Goal: Transaction & Acquisition: Purchase product/service

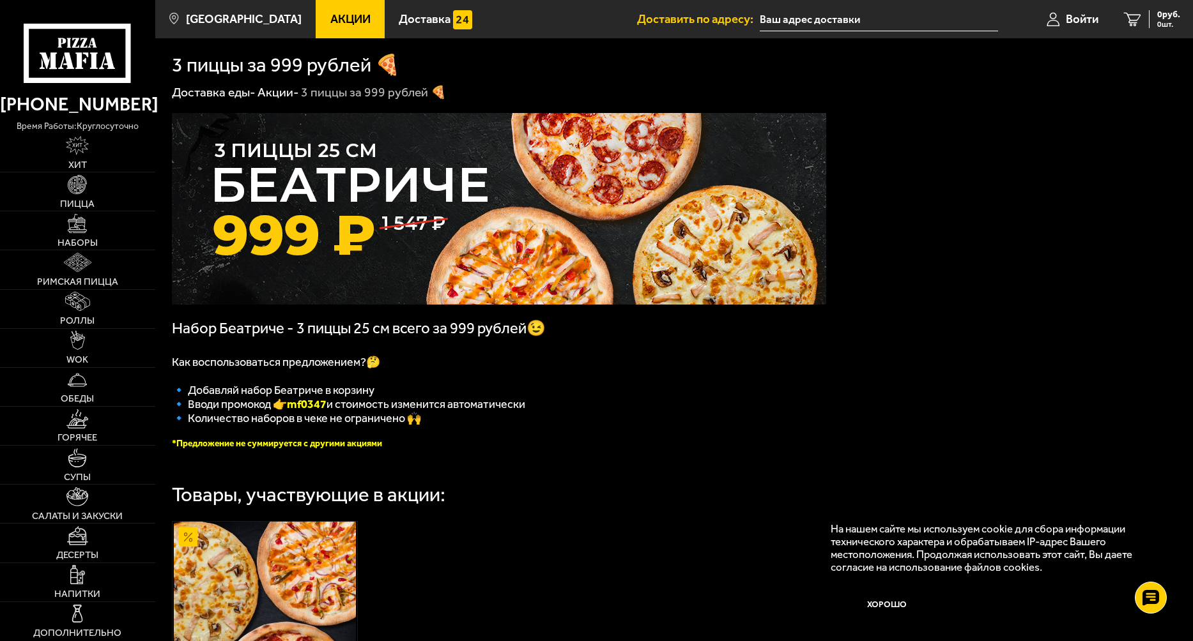
scroll to position [128, 0]
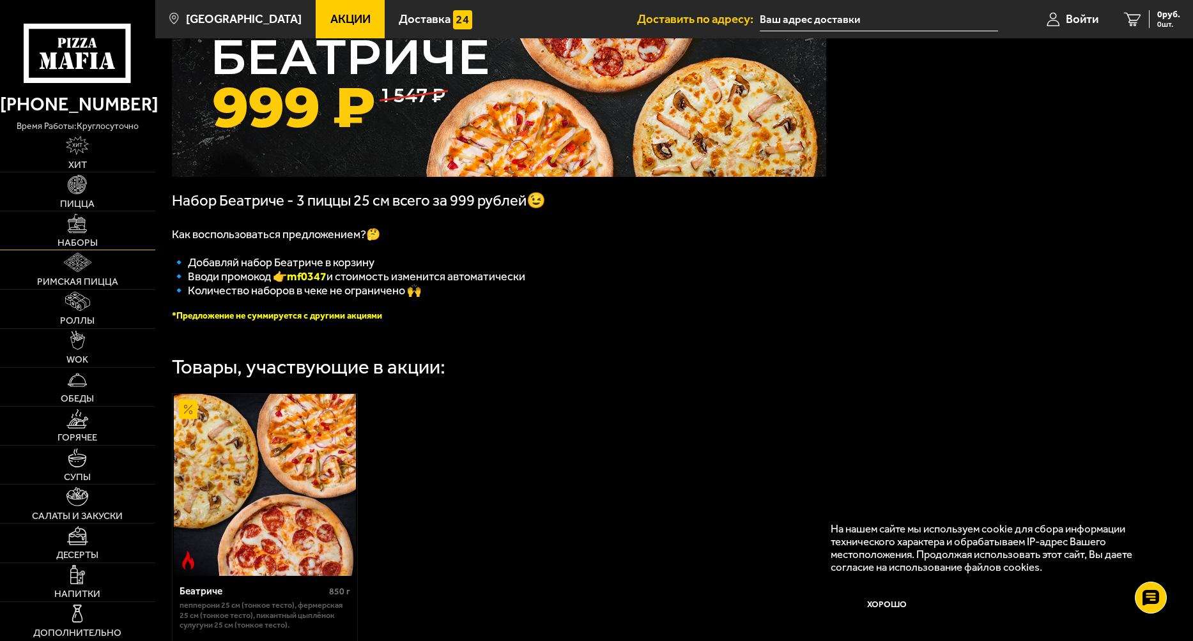
click at [79, 234] on link "Наборы" at bounding box center [77, 230] width 155 height 38
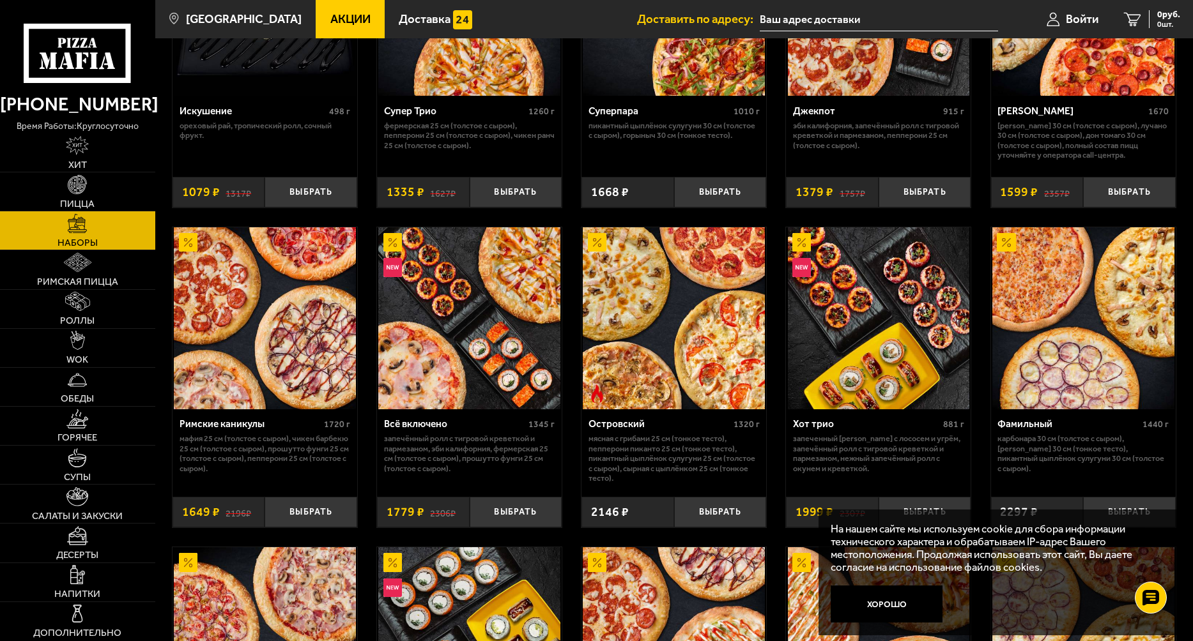
scroll to position [894, 0]
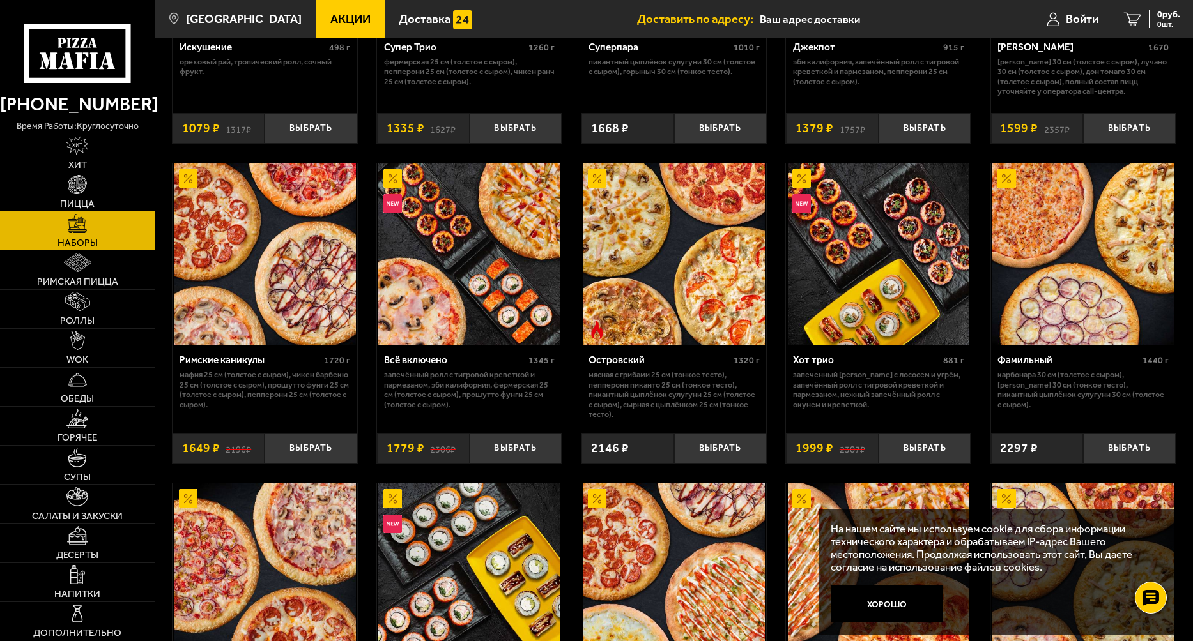
click at [690, 234] on img at bounding box center [674, 255] width 182 height 182
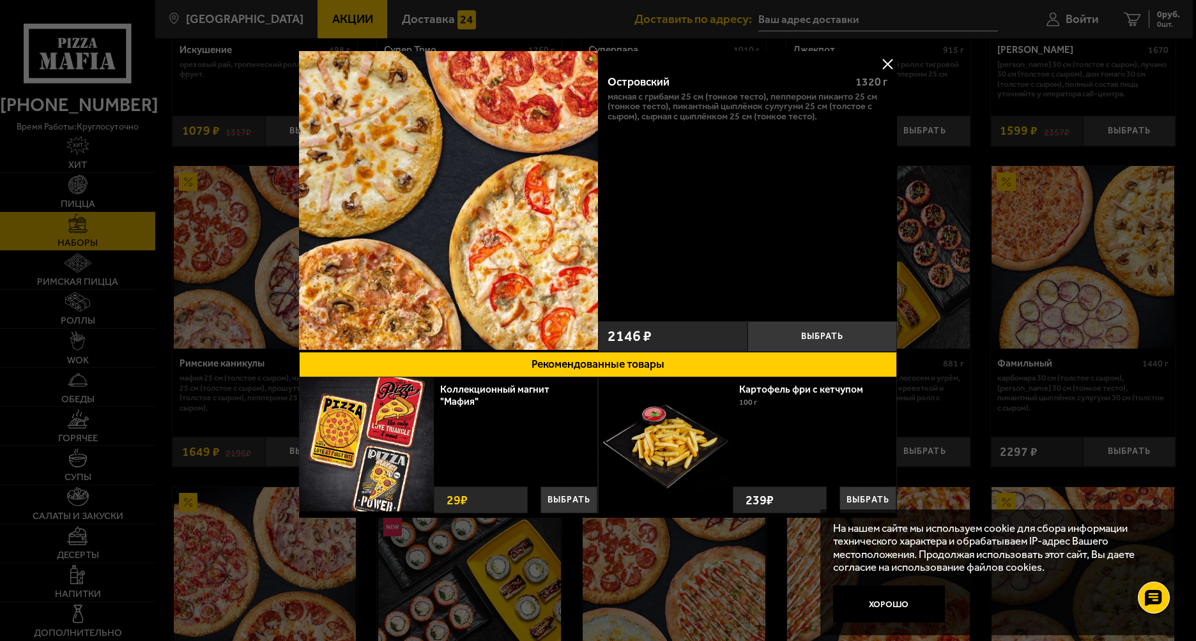
click at [887, 64] on button at bounding box center [887, 63] width 19 height 19
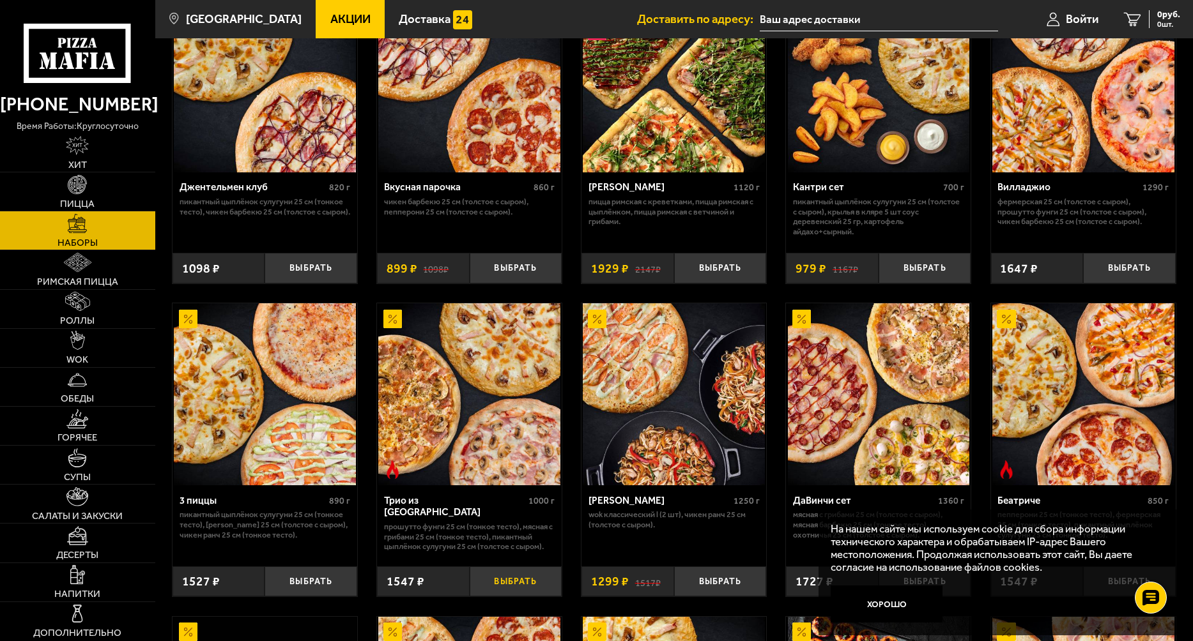
scroll to position [64, 0]
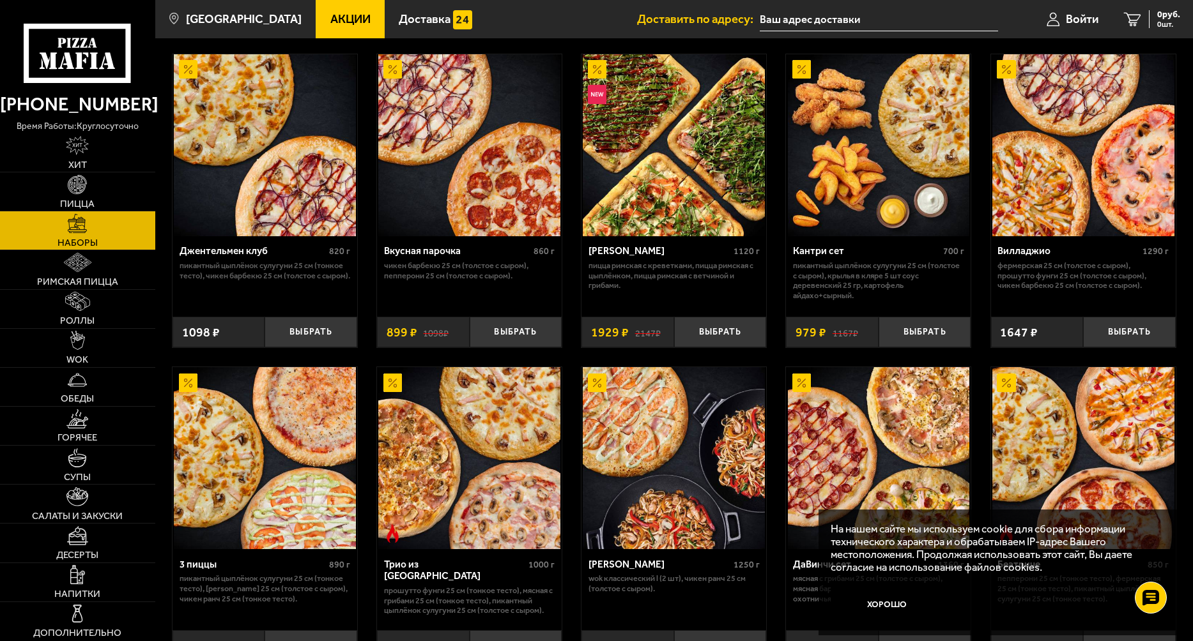
click at [650, 212] on img at bounding box center [674, 145] width 182 height 182
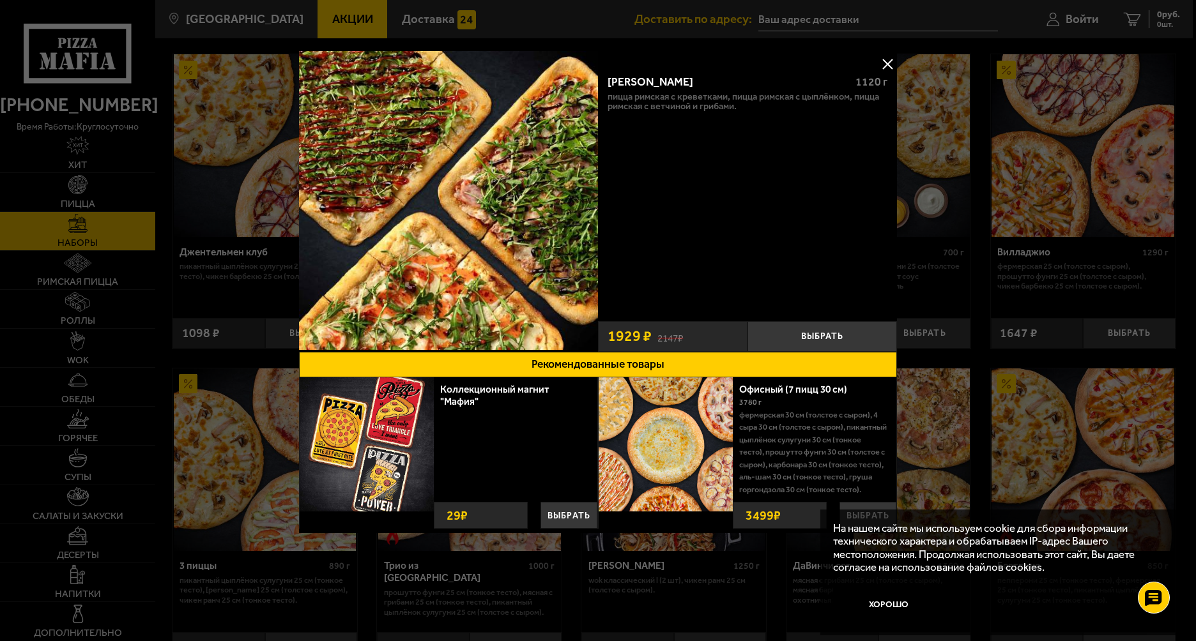
click at [887, 67] on button at bounding box center [887, 63] width 19 height 19
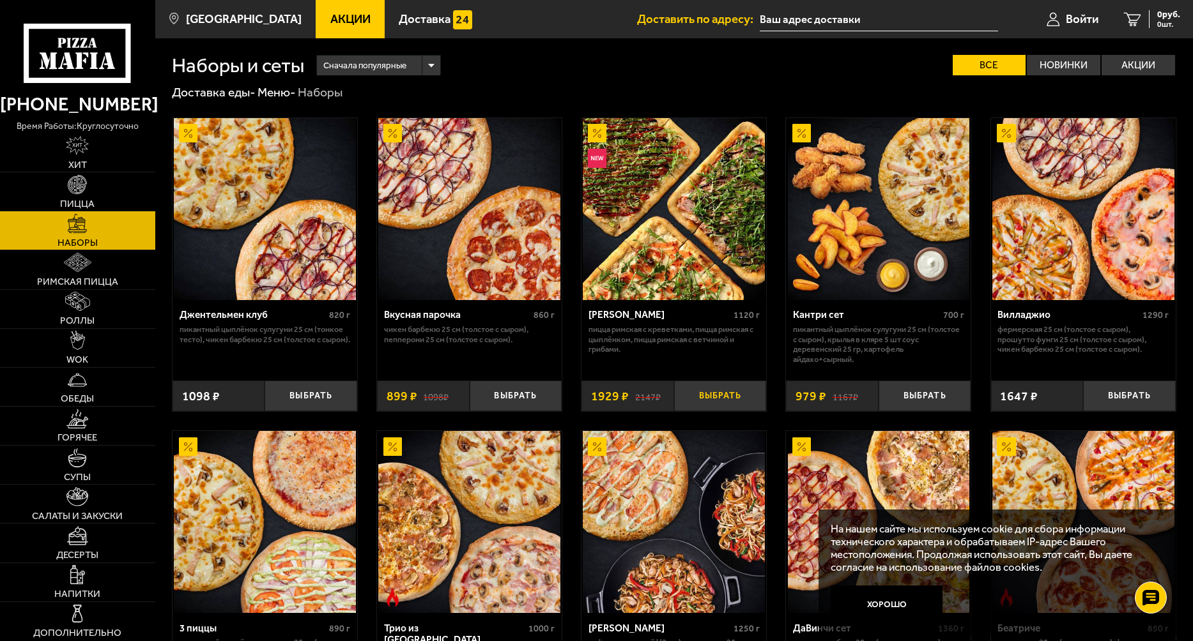
click at [721, 395] on button "Выбрать" at bounding box center [720, 396] width 93 height 31
click at [1143, 8] on link "1 1929 руб. 1 шт." at bounding box center [1143, 19] width 97 height 38
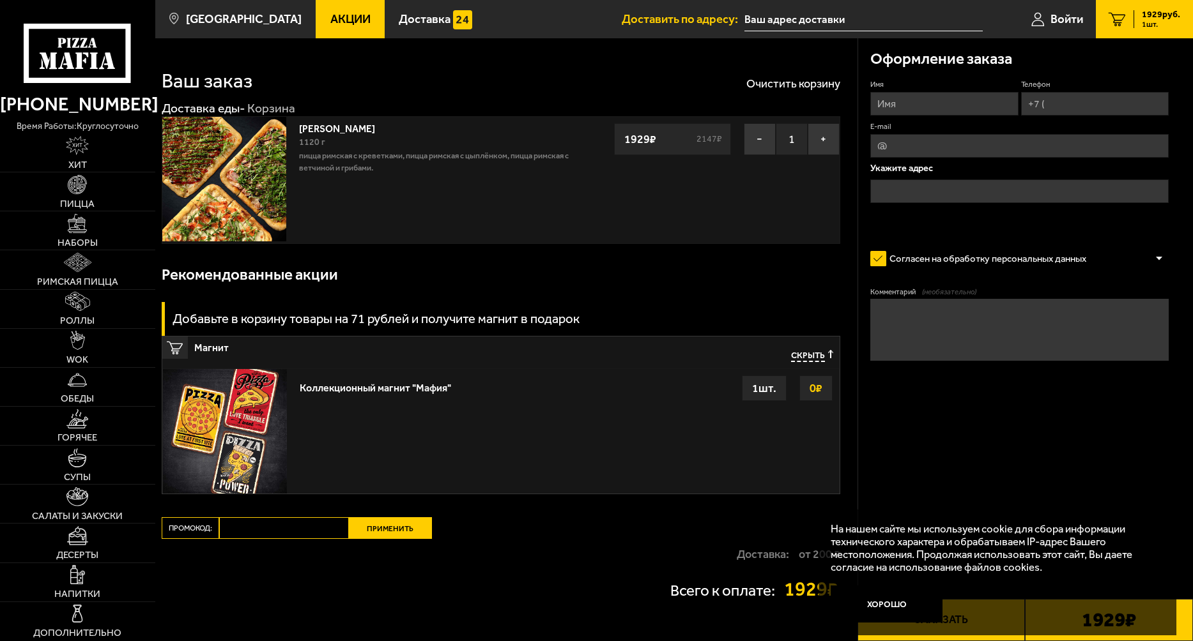
click at [903, 106] on input "Имя" at bounding box center [944, 104] width 148 height 24
drag, startPoint x: 945, startPoint y: 107, endPoint x: 685, endPoint y: 114, distance: 260.7
click at [685, 114] on section "Ваш заказ Очистить корзину Доставка еды - Корзина Мама Миа 1120 г Пицца Римская…" at bounding box center [673, 345] width 1037 height 615
type input "[PERSON_NAME]"
click at [1095, 99] on input "Телефон" at bounding box center [1095, 104] width 148 height 24
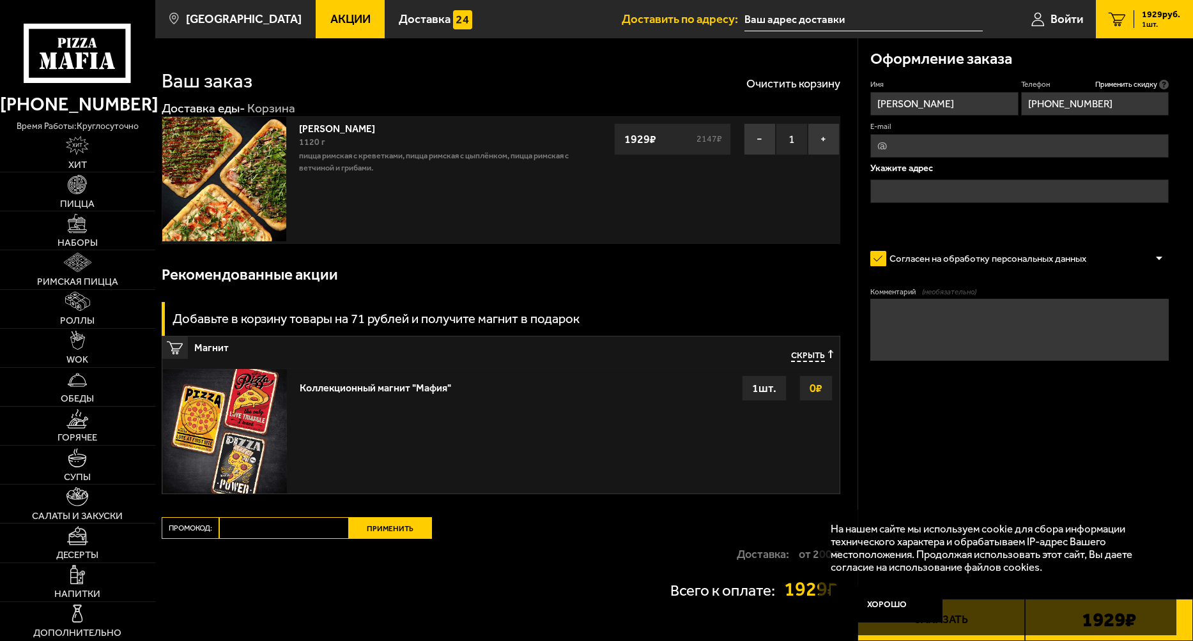
type input "[PHONE_NUMBER]"
click at [1048, 151] on input "E-mail" at bounding box center [1019, 146] width 298 height 24
click at [926, 151] on input "E-mail" at bounding box center [1019, 146] width 298 height 24
paste input "[EMAIL_ADDRESS][DOMAIN_NAME]"
type input "[EMAIL_ADDRESS][DOMAIN_NAME]"
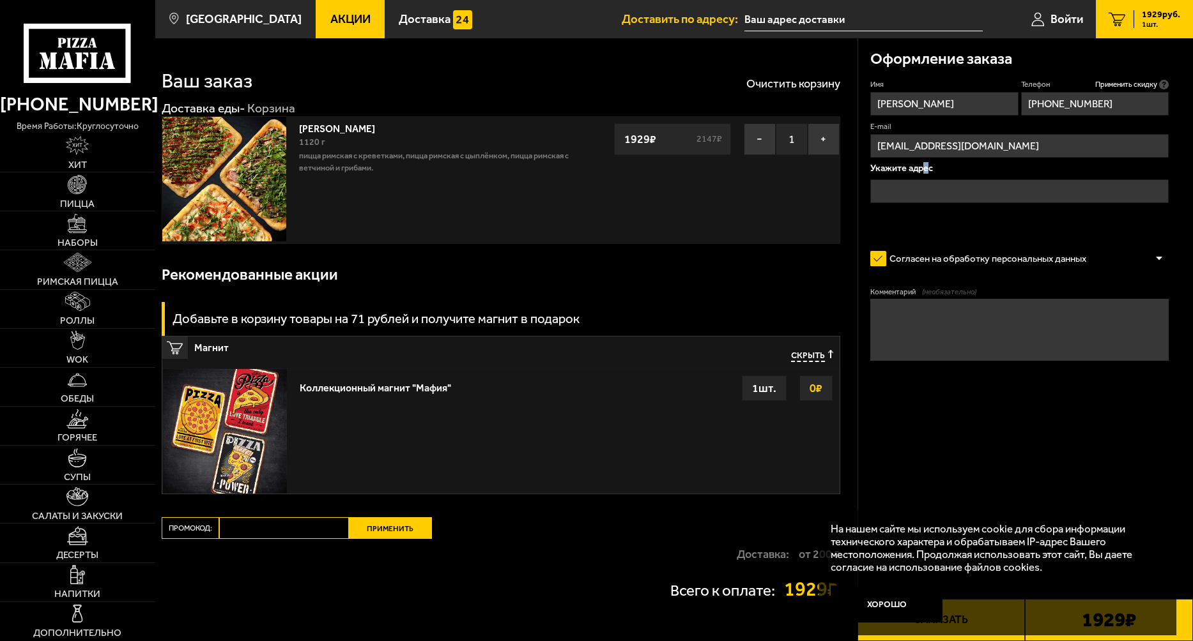
click at [926, 174] on div "Укажите адрес" at bounding box center [1019, 190] width 298 height 52
click at [926, 185] on input "text" at bounding box center [1019, 191] width 298 height 24
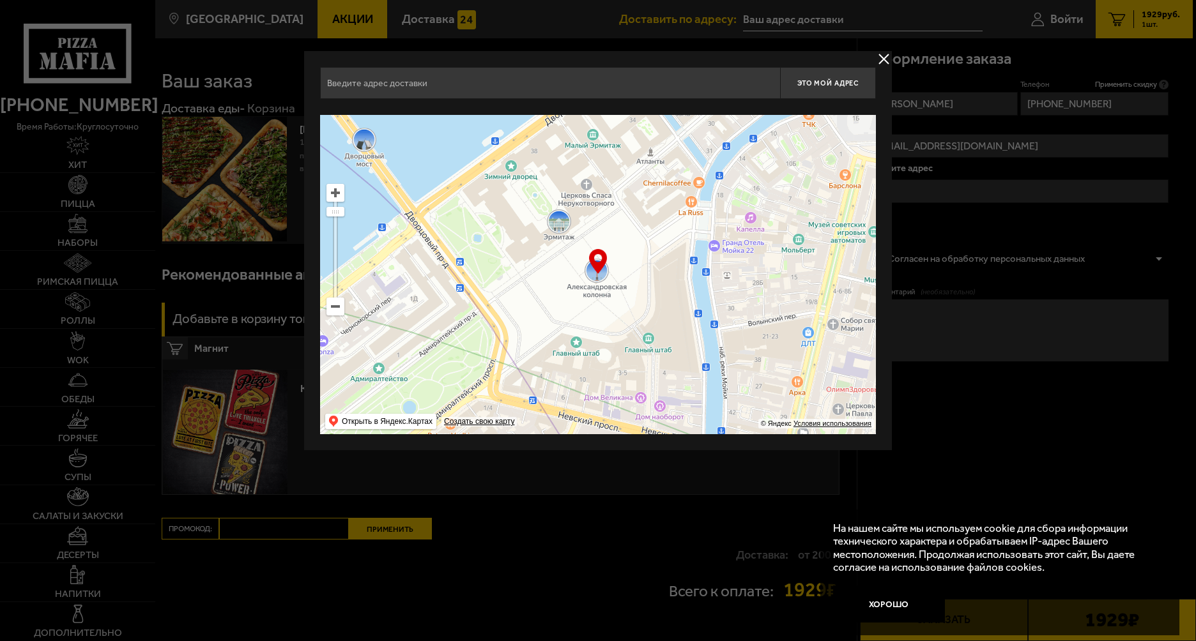
click at [610, 86] on input "text" at bounding box center [550, 83] width 460 height 32
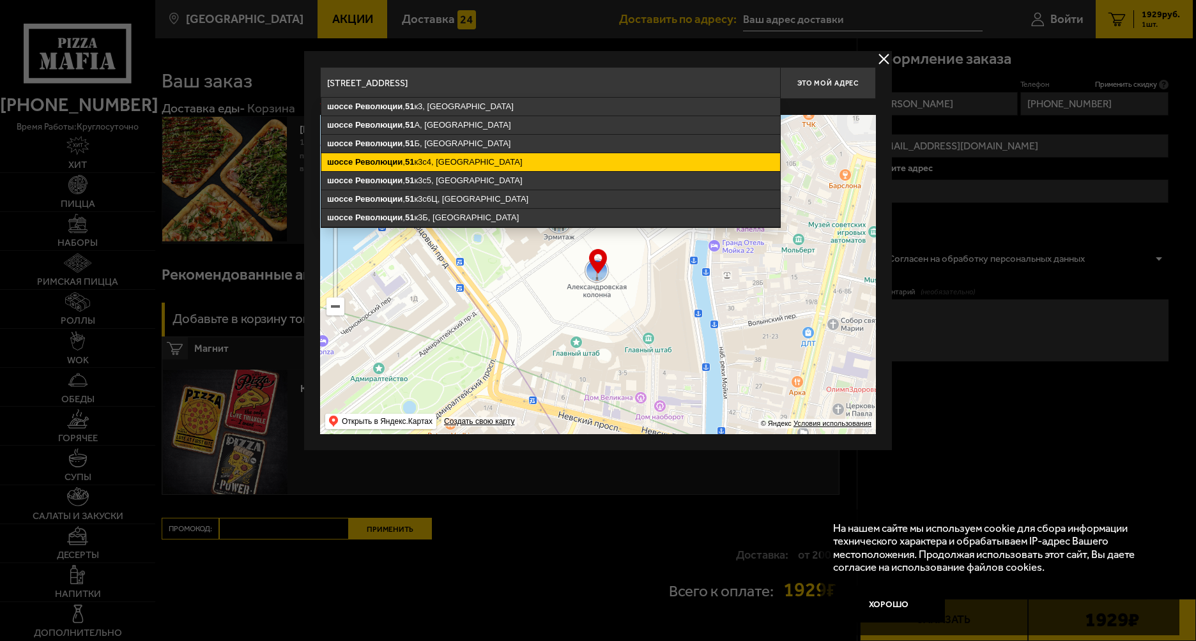
click at [448, 159] on ymaps "[STREET_ADDRESS]" at bounding box center [550, 162] width 459 height 18
type input "[STREET_ADDRESS]"
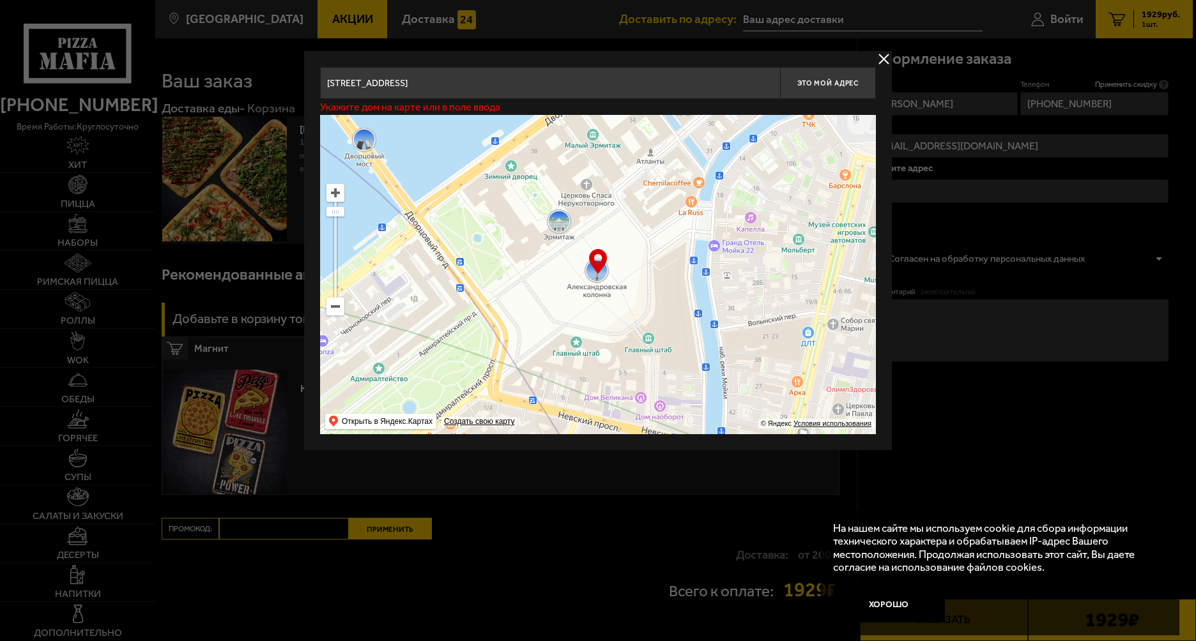
type input "[STREET_ADDRESS]"
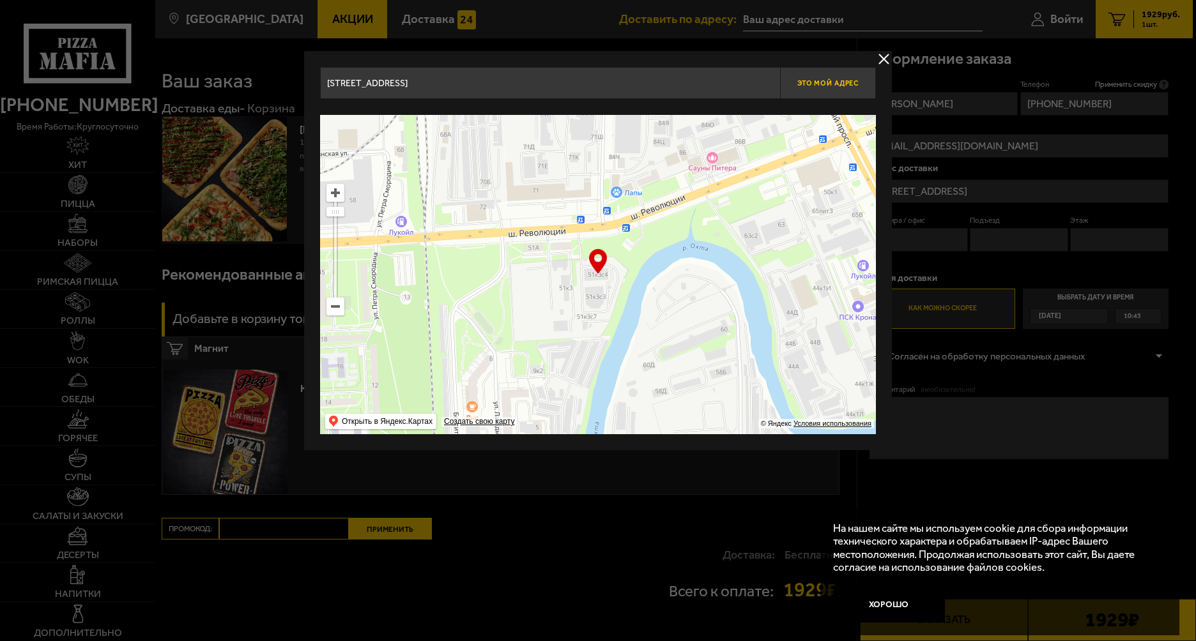
click at [827, 81] on span "Это мой адрес" at bounding box center [827, 83] width 61 height 8
type input "[STREET_ADDRESS]"
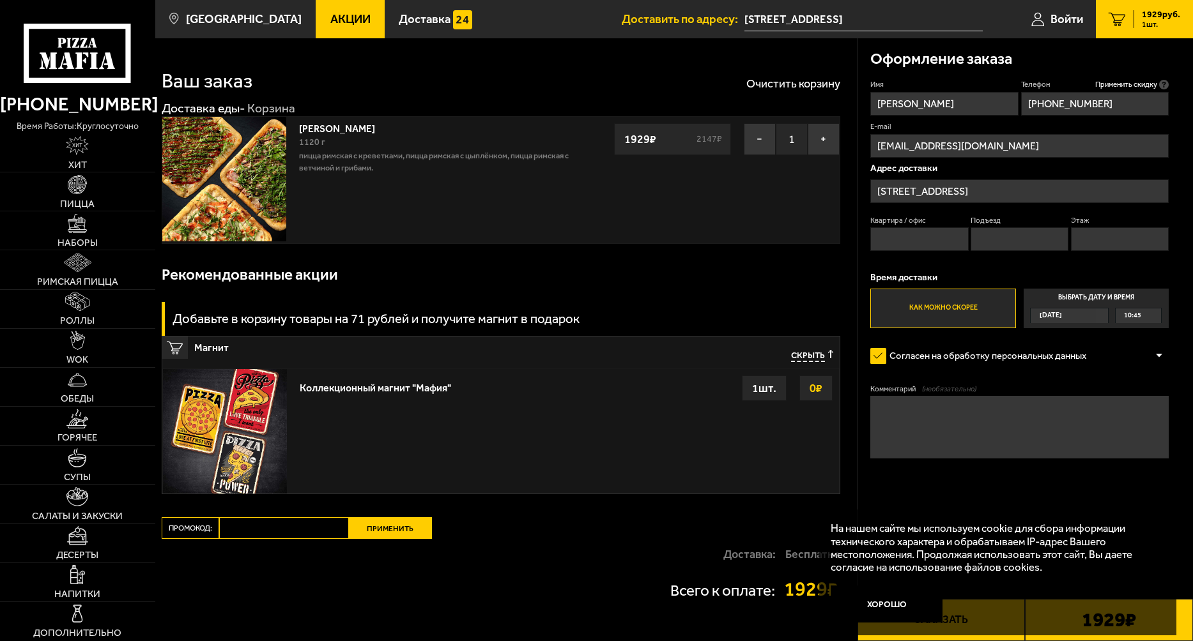
click at [924, 240] on input "Квартира / офис" at bounding box center [919, 239] width 98 height 24
type input "511"
click at [989, 243] on input "Подъезд" at bounding box center [1019, 239] width 98 height 24
type input "1"
click at [1110, 234] on input "Этаж" at bounding box center [1120, 239] width 98 height 24
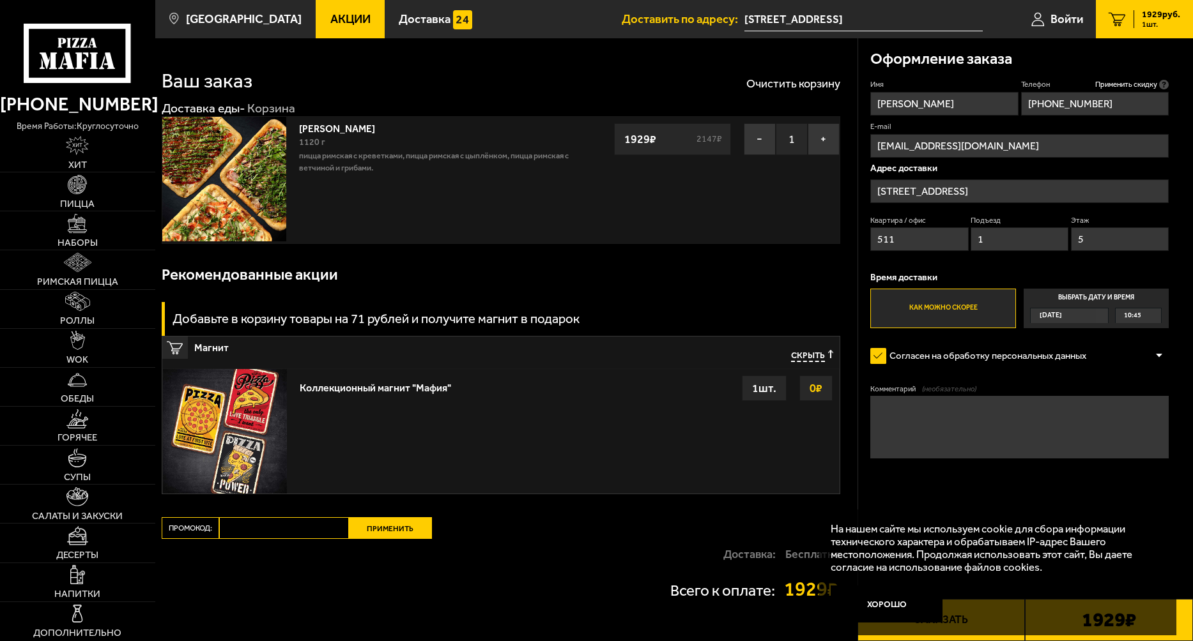
type input "5"
click at [1129, 312] on span "10:45" at bounding box center [1132, 316] width 17 height 14
click at [0, 0] on input "Выбрать дату и время [DATE] 10:45" at bounding box center [0, 0] width 0 height 0
click at [1157, 314] on div "10:45" at bounding box center [1137, 316] width 45 height 14
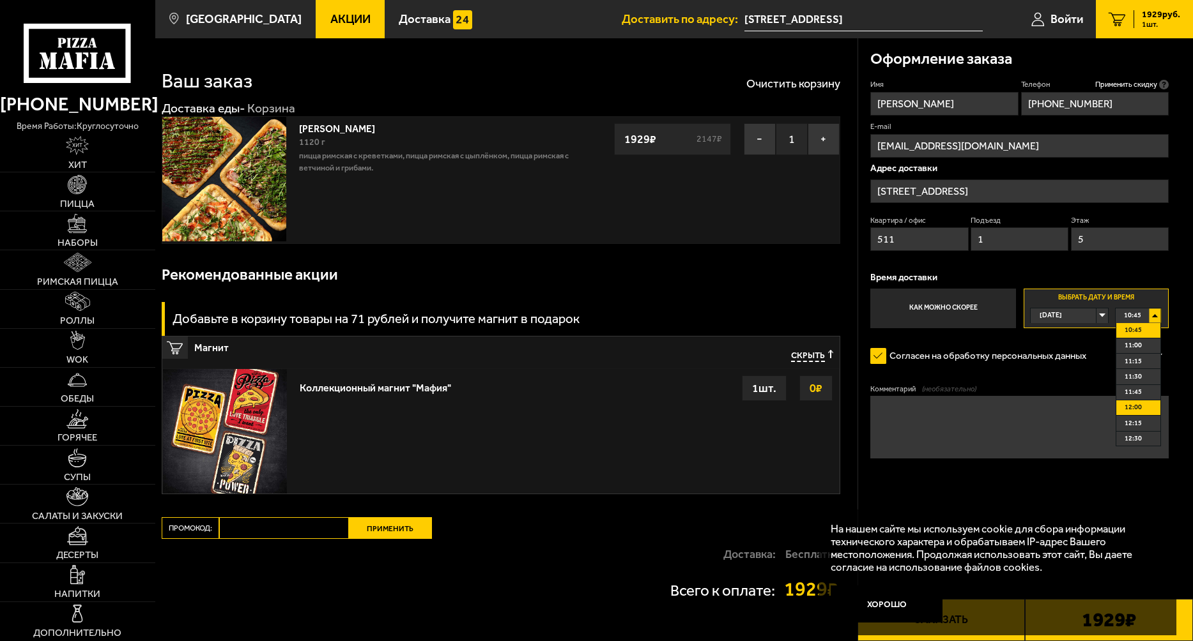
click at [1139, 409] on span "12:00" at bounding box center [1132, 407] width 17 height 14
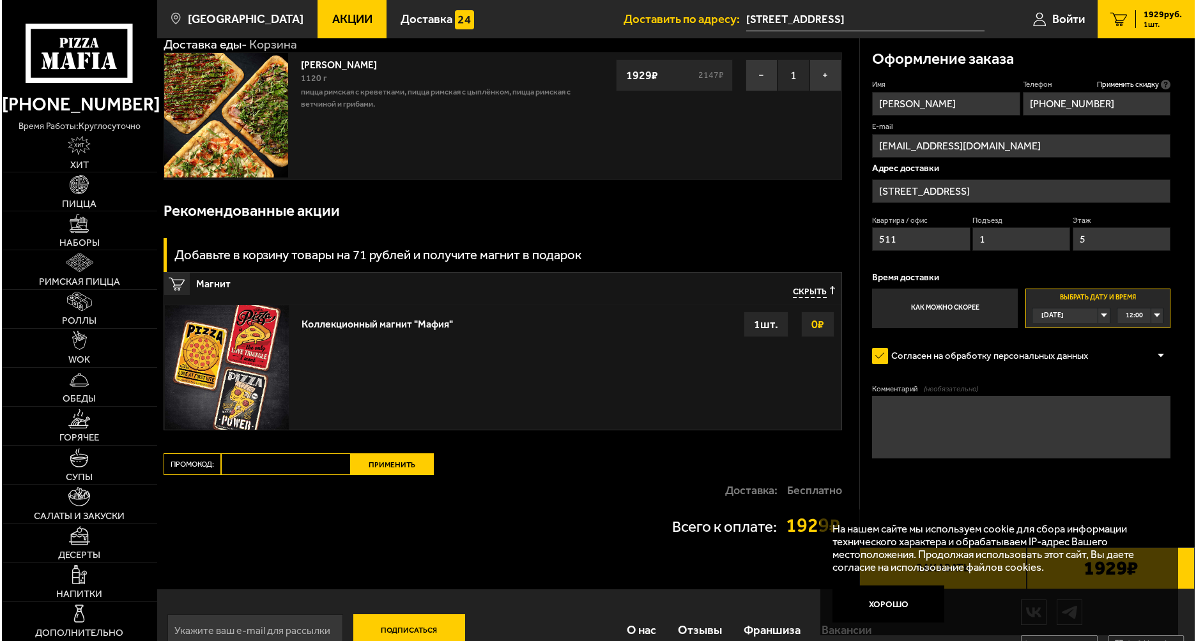
scroll to position [96, 0]
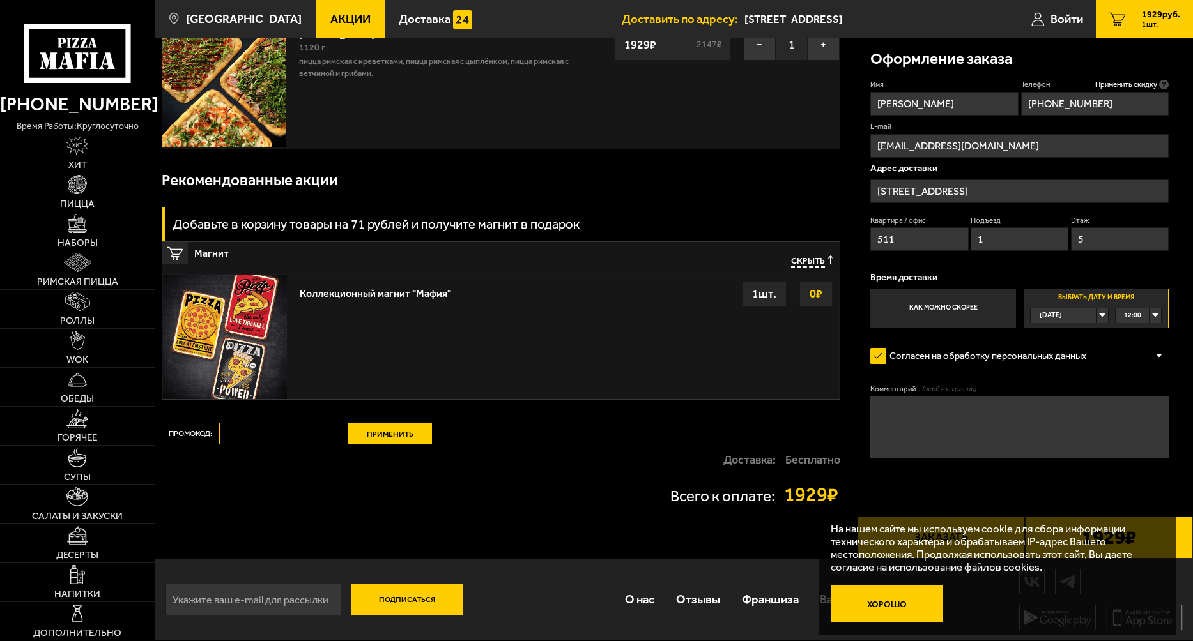
click at [881, 604] on button "Хорошо" at bounding box center [886, 604] width 112 height 37
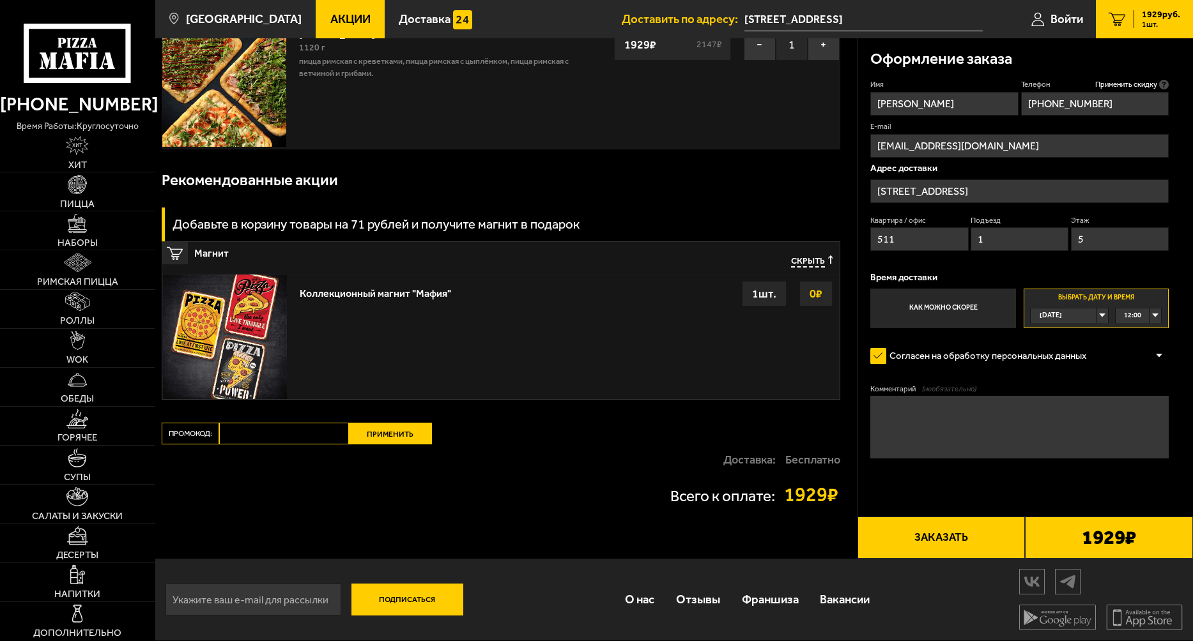
click at [929, 542] on button "Заказать" at bounding box center [941, 538] width 168 height 42
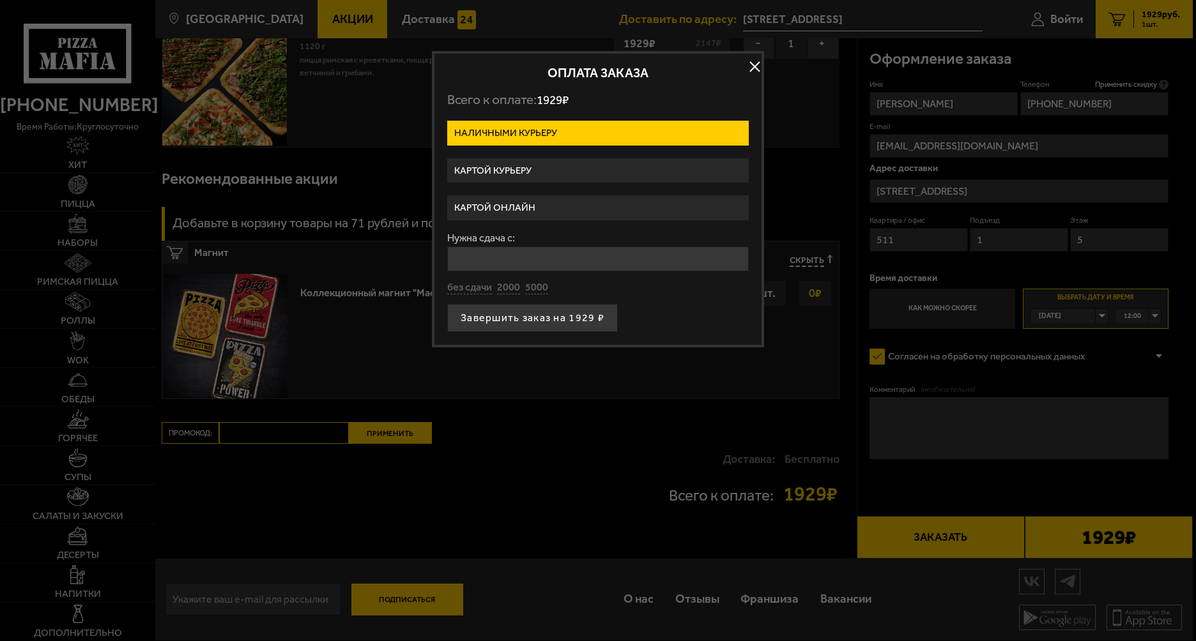
click at [654, 176] on label "Картой курьеру" at bounding box center [597, 170] width 301 height 25
click at [0, 0] on input "Картой курьеру" at bounding box center [0, 0] width 0 height 0
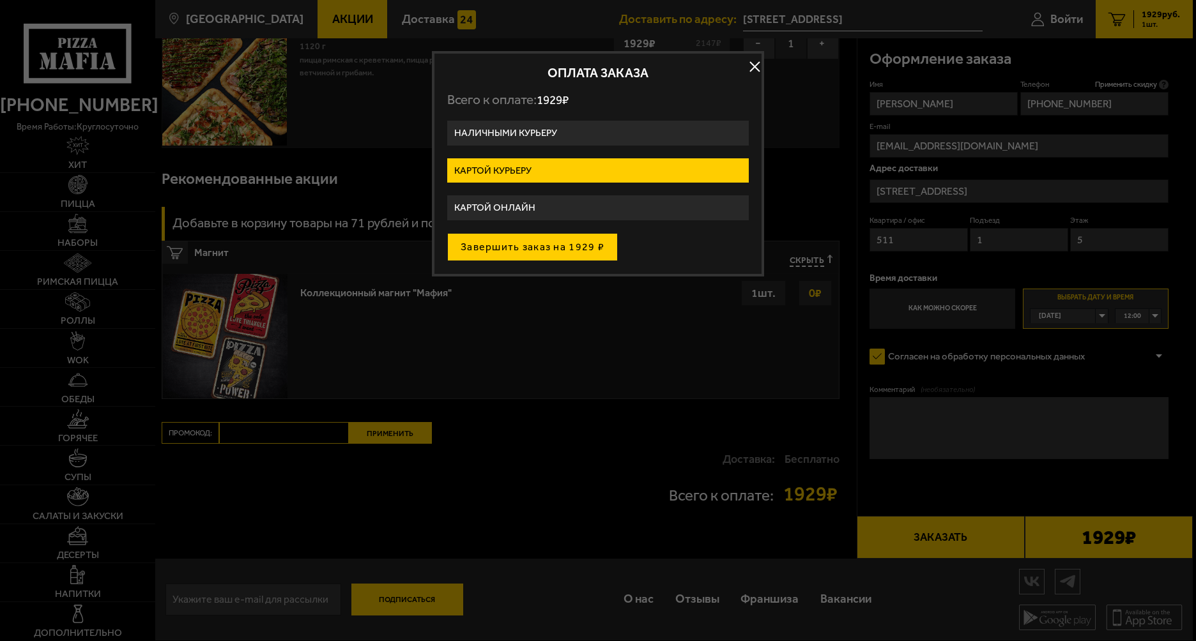
click at [597, 250] on button "Завершить заказ на 1929 ₽" at bounding box center [532, 247] width 171 height 28
